Goal: Transaction & Acquisition: Purchase product/service

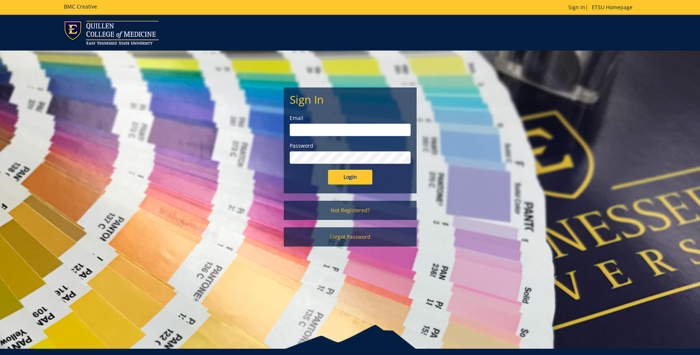
type input "bolingan@etsu.edu"
click at [348, 181] on input "Login" at bounding box center [350, 177] width 44 height 15
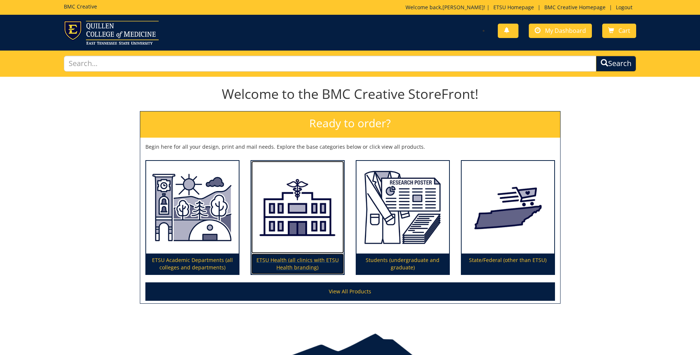
click at [283, 233] on img at bounding box center [297, 207] width 93 height 93
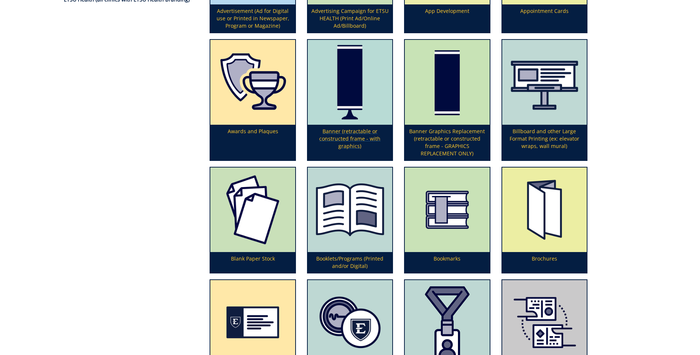
scroll to position [185, 0]
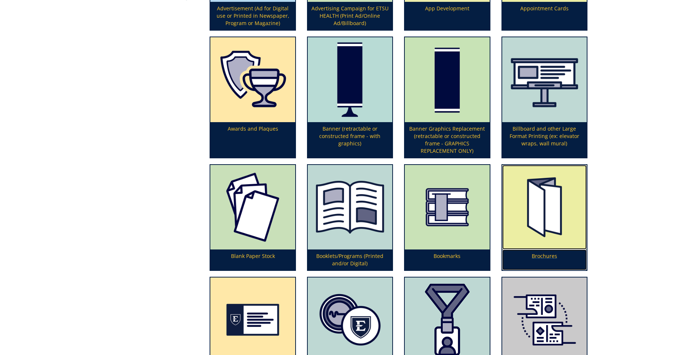
click at [531, 242] on img at bounding box center [545, 207] width 85 height 85
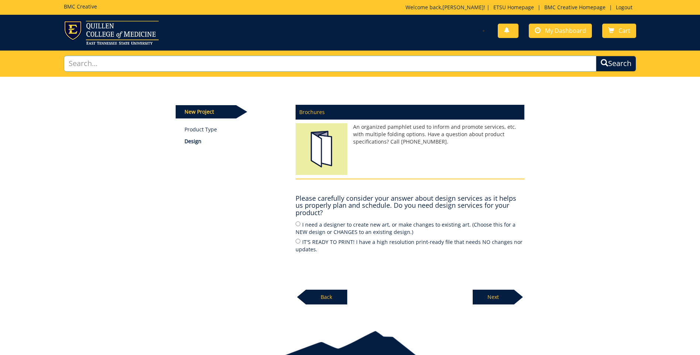
click at [108, 65] on input "text" at bounding box center [330, 64] width 533 height 16
type input "Privacy"
click at [596, 56] on button "Search" at bounding box center [616, 64] width 40 height 16
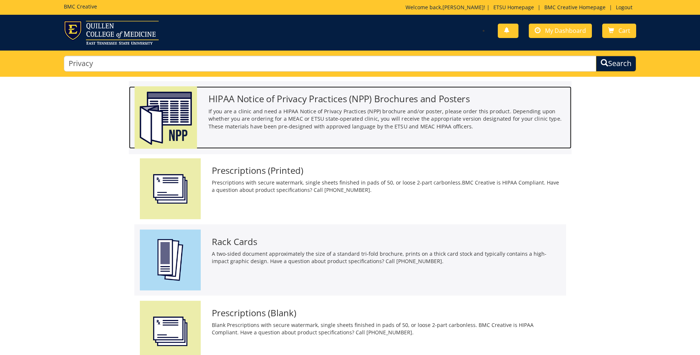
click at [260, 100] on h3 "HIPAA Notice of Privacy Practices (NPP) Brochures and Posters" at bounding box center [387, 99] width 358 height 10
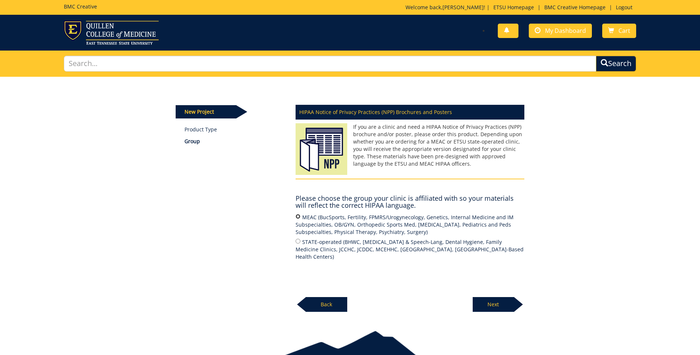
click at [299, 215] on input "MEAC (BucSports, Fertility, FPMRS/Urogynecology, Genetics, Internal Medicine an…" at bounding box center [298, 216] width 5 height 5
radio input "true"
click at [483, 304] on p "Next" at bounding box center [493, 304] width 41 height 15
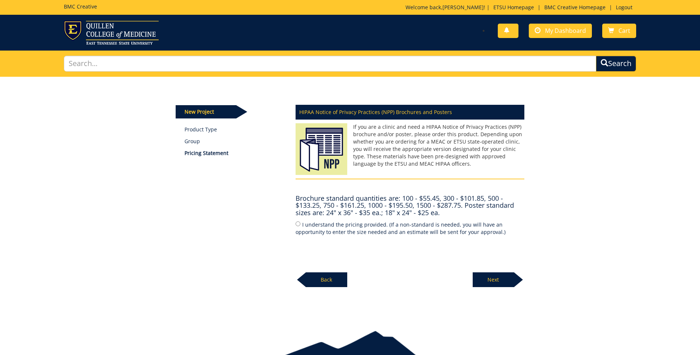
click at [483, 280] on p "Next" at bounding box center [493, 279] width 41 height 15
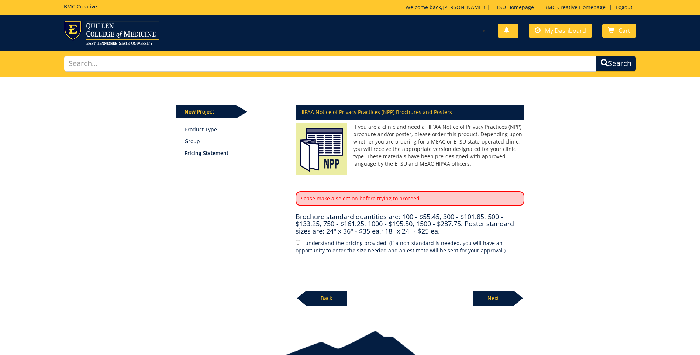
click at [418, 193] on p "Please make a selection before trying to proceed." at bounding box center [410, 198] width 229 height 15
click at [415, 199] on p "Please make a selection before trying to proceed." at bounding box center [410, 198] width 229 height 15
click at [317, 205] on p "Please make a selection before trying to proceed." at bounding box center [410, 198] width 229 height 15
click at [299, 242] on input "I understand the pricing provided. (If a non-standard is needed, you will have …" at bounding box center [298, 242] width 5 height 5
radio input "true"
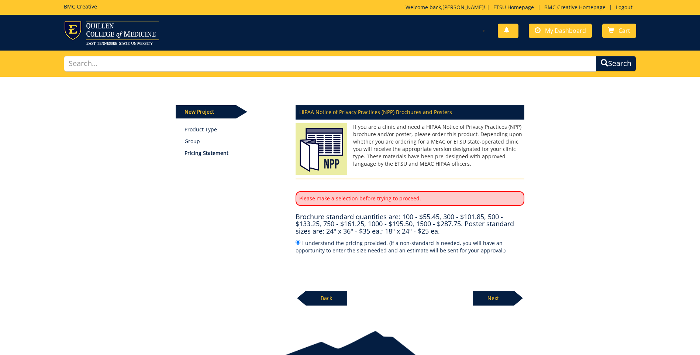
click at [488, 217] on h4 "Brochure standard quantities are: 100 - $55.45, 300 - $101.85, 500 - $133.25, 7…" at bounding box center [410, 224] width 229 height 22
click at [449, 197] on p "Please make a selection before trying to proceed." at bounding box center [410, 198] width 229 height 15
click at [499, 298] on p "Next" at bounding box center [493, 298] width 41 height 15
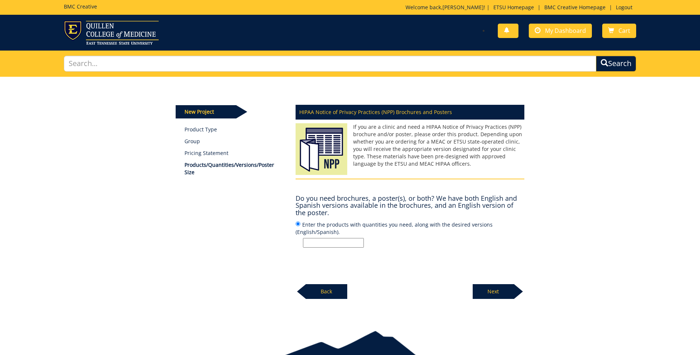
click at [316, 244] on input "Enter the products with quantities you need, along with the desired versions (E…" at bounding box center [333, 243] width 61 height 10
type input "Brochures English 500"
click at [501, 292] on p "Next" at bounding box center [493, 291] width 41 height 15
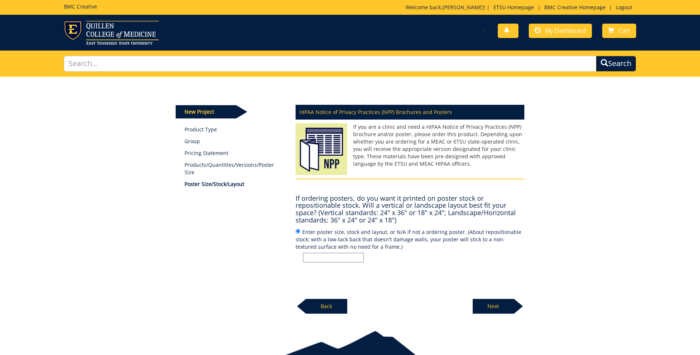
click at [316, 257] on input "Enter poster size, stock and layout, or N/A if not a ordering poster. (About re…" at bounding box center [333, 258] width 61 height 10
type input "N/A"
click at [490, 311] on p "Next" at bounding box center [493, 306] width 41 height 15
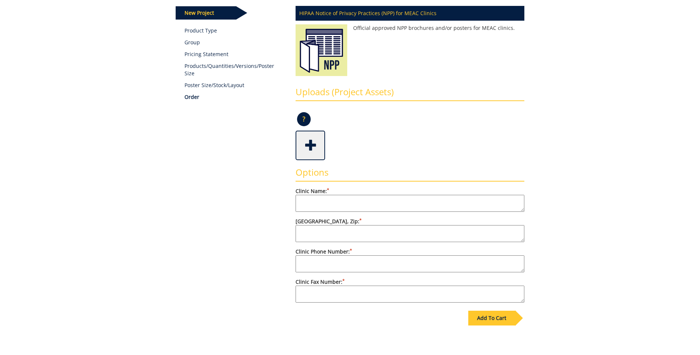
scroll to position [111, 0]
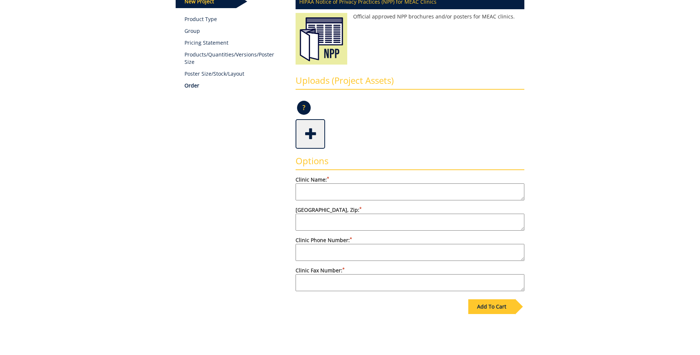
click at [317, 191] on textarea "Clinic Name: *" at bounding box center [410, 192] width 229 height 17
type textarea "CEB2"
click at [311, 219] on textarea "[GEOGRAPHIC_DATA], Zip: *" at bounding box center [410, 222] width 229 height 17
type textarea "[STREET_ADDRESS][PERSON_NAME]"
click at [314, 253] on textarea "Clinic Phone Number: *" at bounding box center [410, 252] width 229 height 17
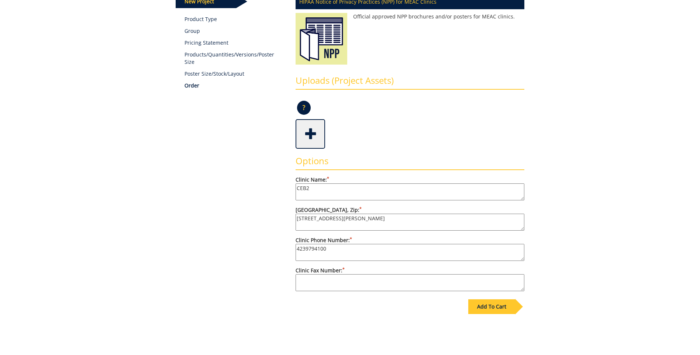
type textarea "4239794100"
click at [315, 286] on textarea "Clinic Fax Number: *" at bounding box center [410, 282] width 229 height 17
type textarea "423-979-4134"
click at [491, 309] on div "Add To Cart" at bounding box center [492, 306] width 47 height 15
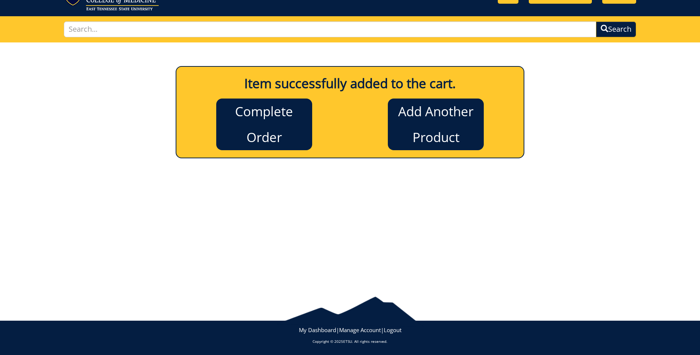
scroll to position [0, 0]
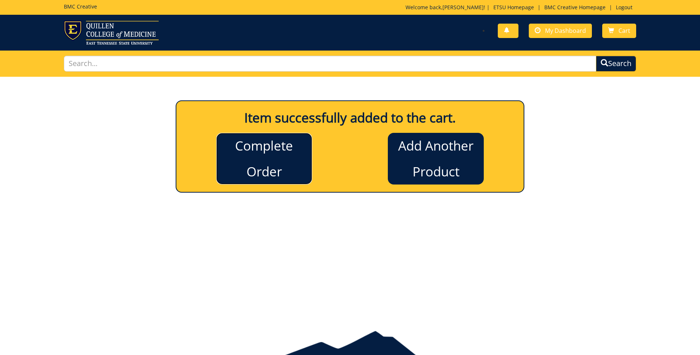
click at [246, 165] on link "Complete Order" at bounding box center [264, 159] width 96 height 52
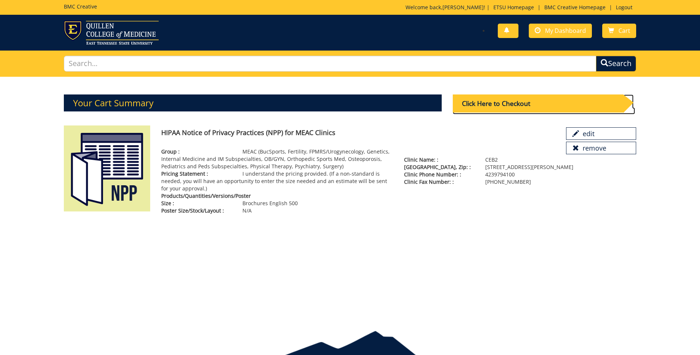
click at [508, 104] on div "Click Here to Checkout" at bounding box center [538, 104] width 171 height 18
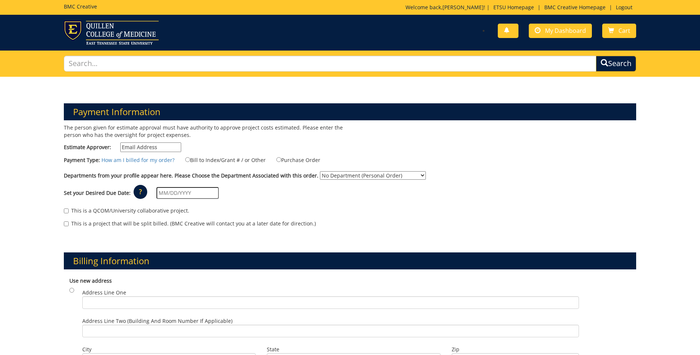
click at [160, 146] on input "Estimate Approver:" at bounding box center [150, 148] width 61 height 10
type input "bolingan@etsu.edu"
type input "[DATE]"
type input "329 N. State of Franklin Rd"
type input "Johnson City"
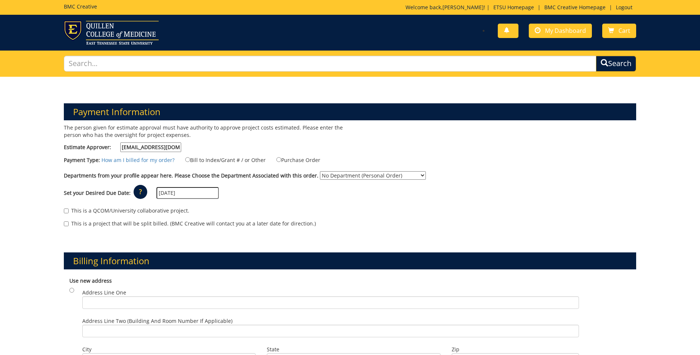
type input "37604"
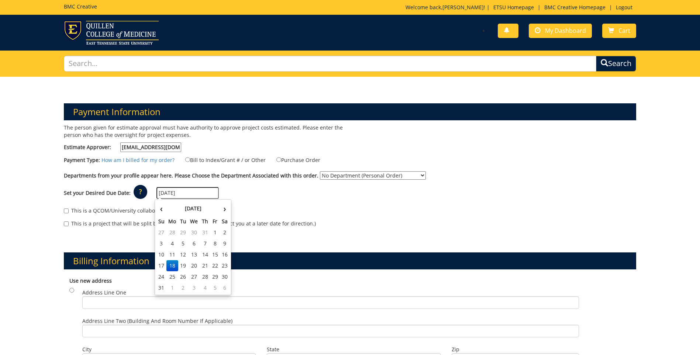
click at [294, 193] on div "Set your Desired Due Date: ? × How long will my project take to finish? : Pleas…" at bounding box center [350, 193] width 584 height 20
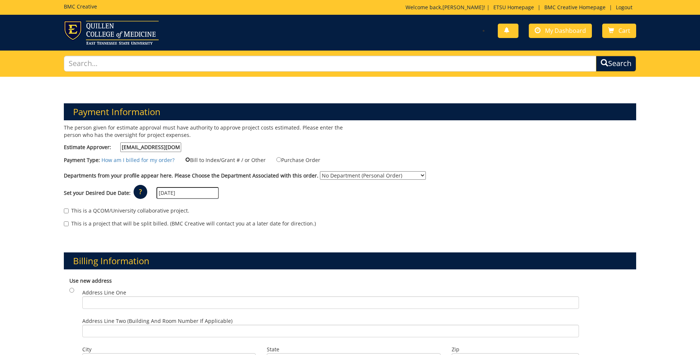
click at [185, 160] on input "Bill to Index/Grant # / or Other" at bounding box center [187, 159] width 5 height 5
radio input "true"
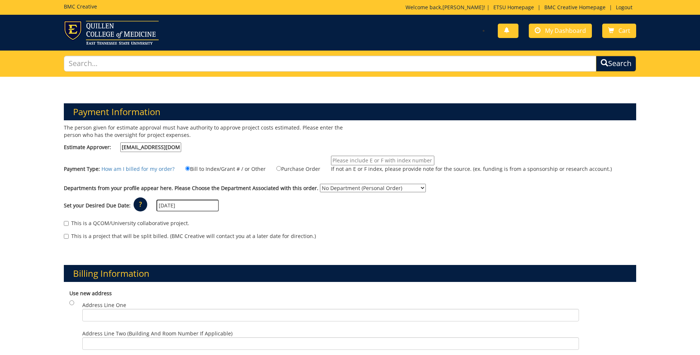
click at [331, 161] on input "If not an E or F index, please provide note for the source. (ex. funding is fro…" at bounding box center [382, 161] width 103 height 10
type input "MEAC ACCOUNTING"
click at [413, 188] on select "No Department (Personal Order) ETSU Health - Internal Medicine (MEAC)" at bounding box center [373, 188] width 106 height 8
select select "215"
click at [320, 184] on select "No Department (Personal Order) ETSU Health - Internal Medicine (MEAC)" at bounding box center [373, 188] width 106 height 8
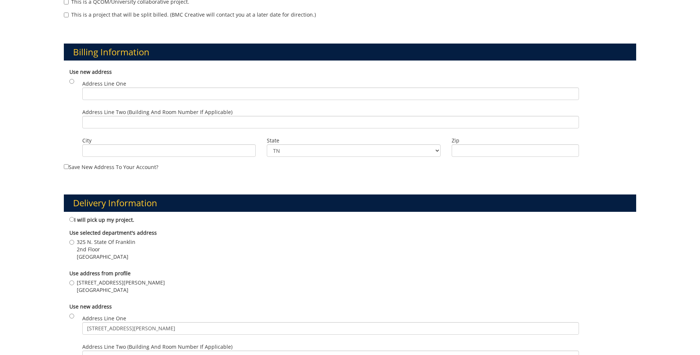
scroll to position [258, 0]
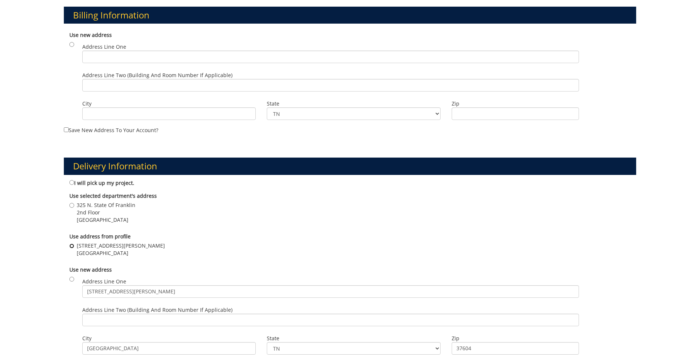
click at [71, 246] on input "329 N. State of Franklin Rd Johnson City , TN 37604" at bounding box center [71, 246] width 5 height 5
radio input "true"
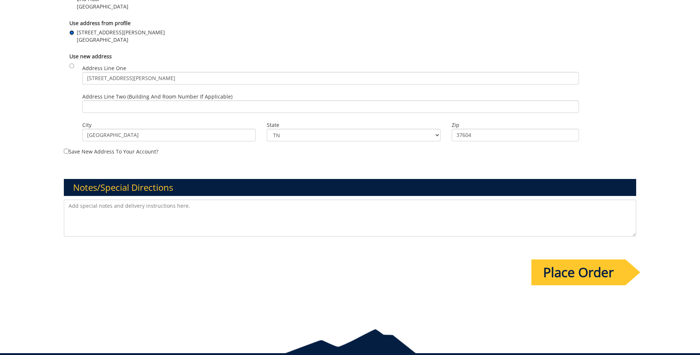
scroll to position [480, 0]
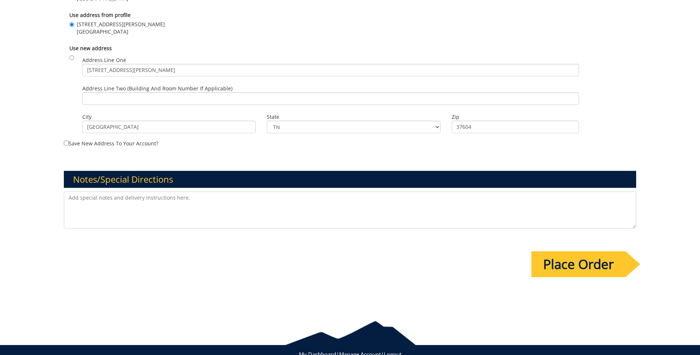
click at [580, 269] on input "Place Order" at bounding box center [579, 264] width 94 height 26
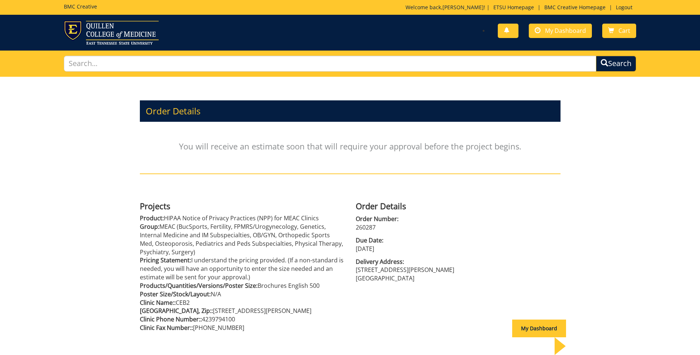
scroll to position [37, 0]
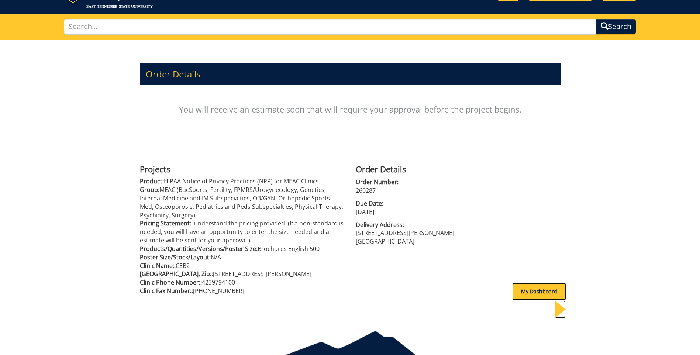
click at [522, 294] on div "My Dashboard" at bounding box center [539, 292] width 54 height 18
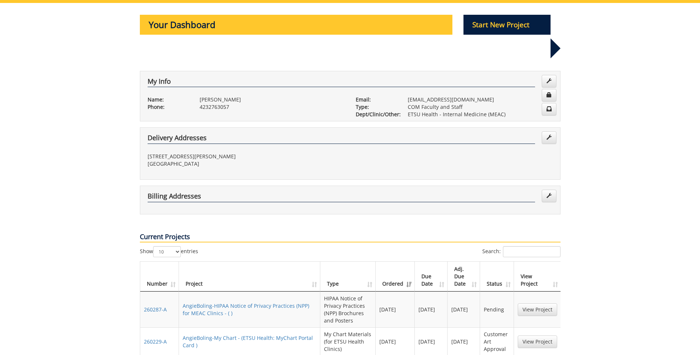
scroll to position [111, 0]
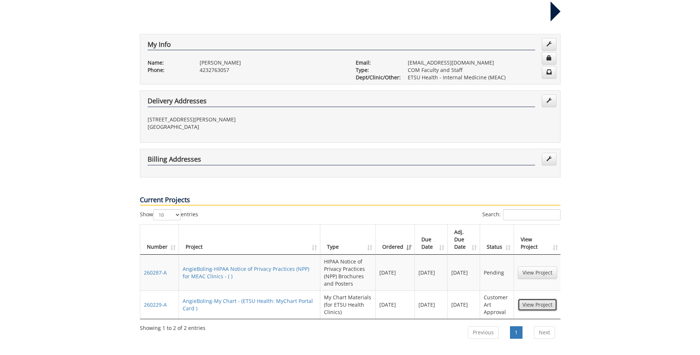
click at [538, 299] on link "View Project" at bounding box center [538, 305] width 40 height 13
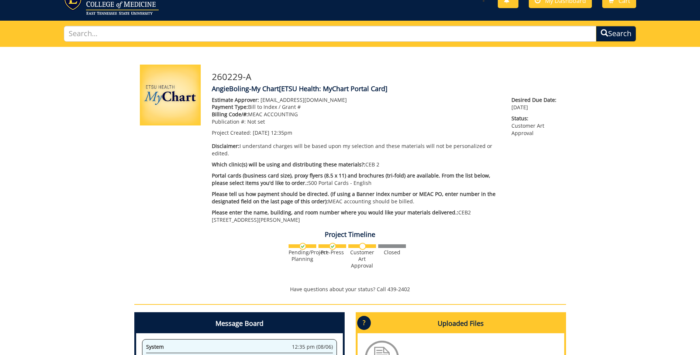
scroll to position [111, 0]
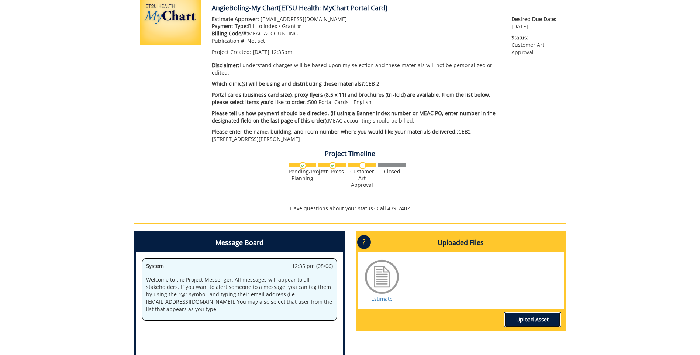
click at [527, 312] on link "Upload Asset" at bounding box center [533, 319] width 56 height 15
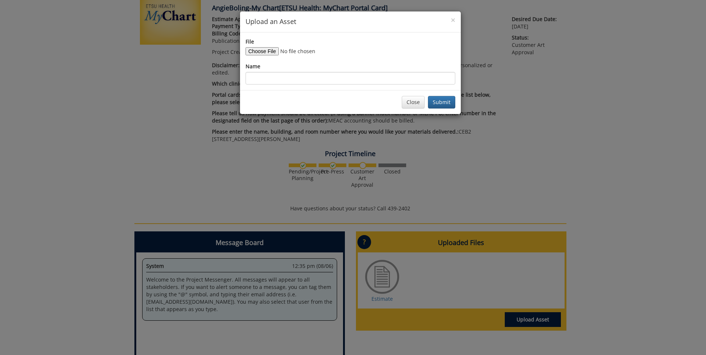
click at [449, 21] on h4 "Upload an Asset" at bounding box center [351, 22] width 210 height 10
click at [452, 21] on span "×" at bounding box center [453, 20] width 4 height 10
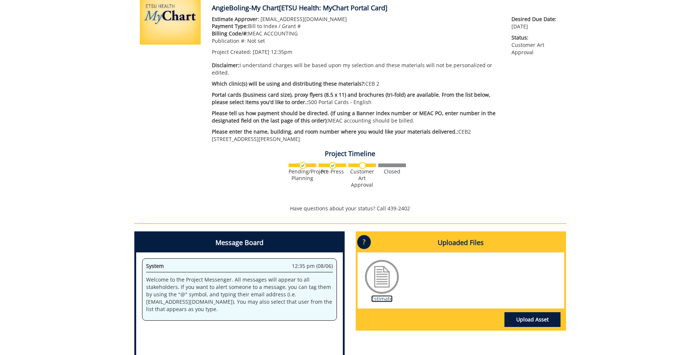
click at [383, 295] on link "Estimate" at bounding box center [381, 298] width 21 height 7
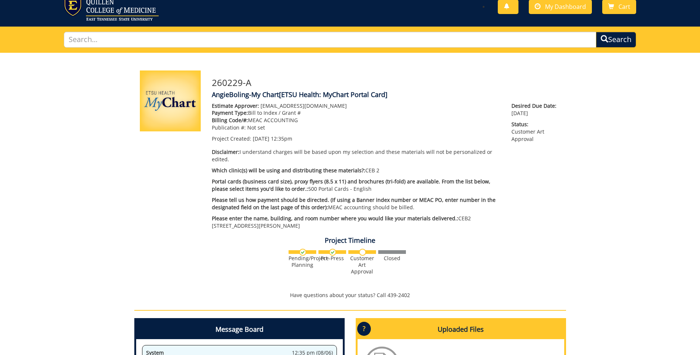
scroll to position [37, 0]
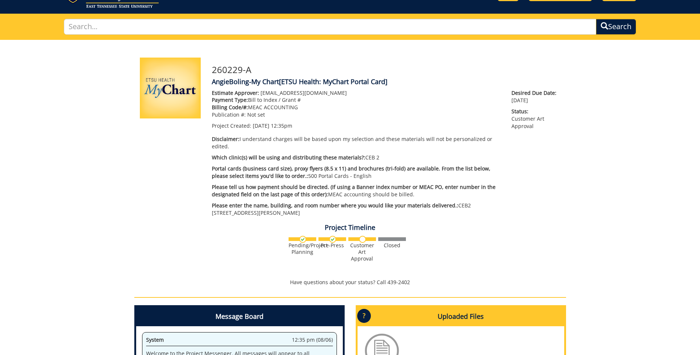
click at [361, 236] on img at bounding box center [362, 239] width 7 height 7
click at [363, 236] on img at bounding box center [362, 239] width 7 height 7
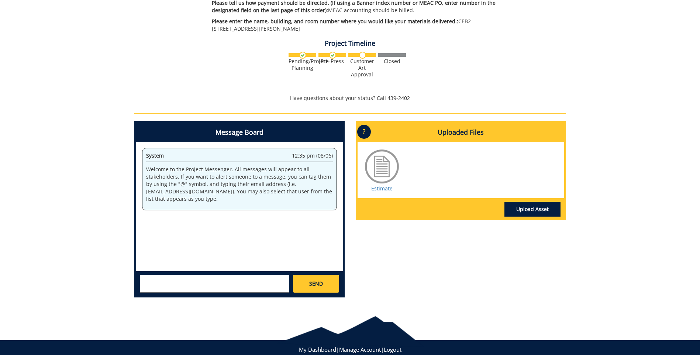
scroll to position [222, 0]
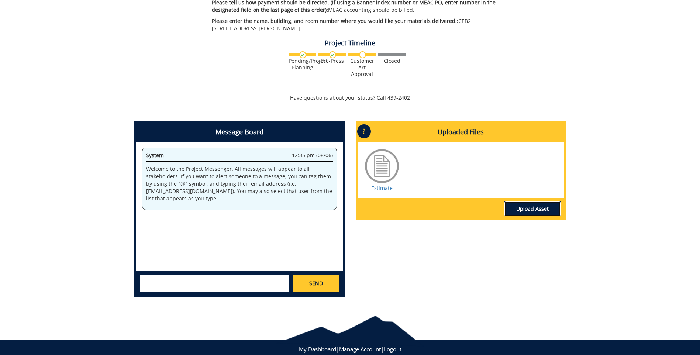
click at [527, 203] on link "Upload Asset" at bounding box center [533, 209] width 56 height 15
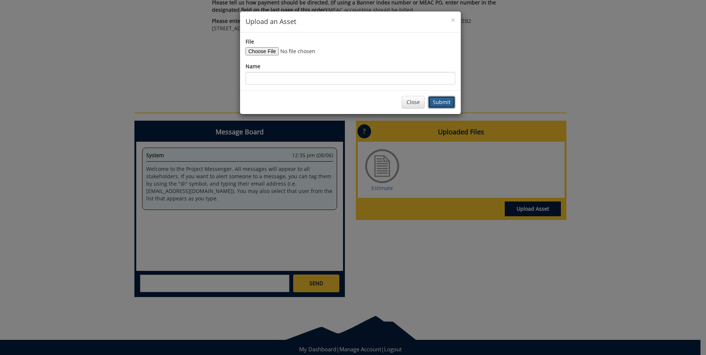
click at [439, 102] on button "Submit" at bounding box center [441, 102] width 27 height 13
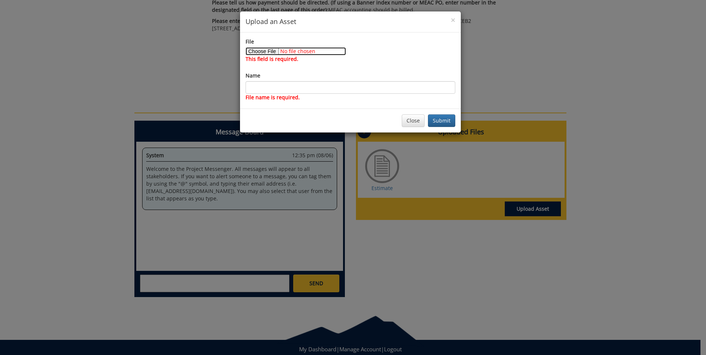
click at [261, 52] on input "File" at bounding box center [296, 51] width 100 height 8
click at [411, 121] on button "Close" at bounding box center [413, 120] width 23 height 13
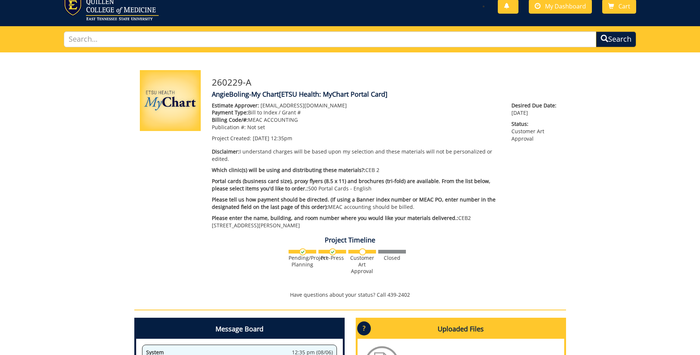
scroll to position [0, 0]
